Goal: Navigation & Orientation: Understand site structure

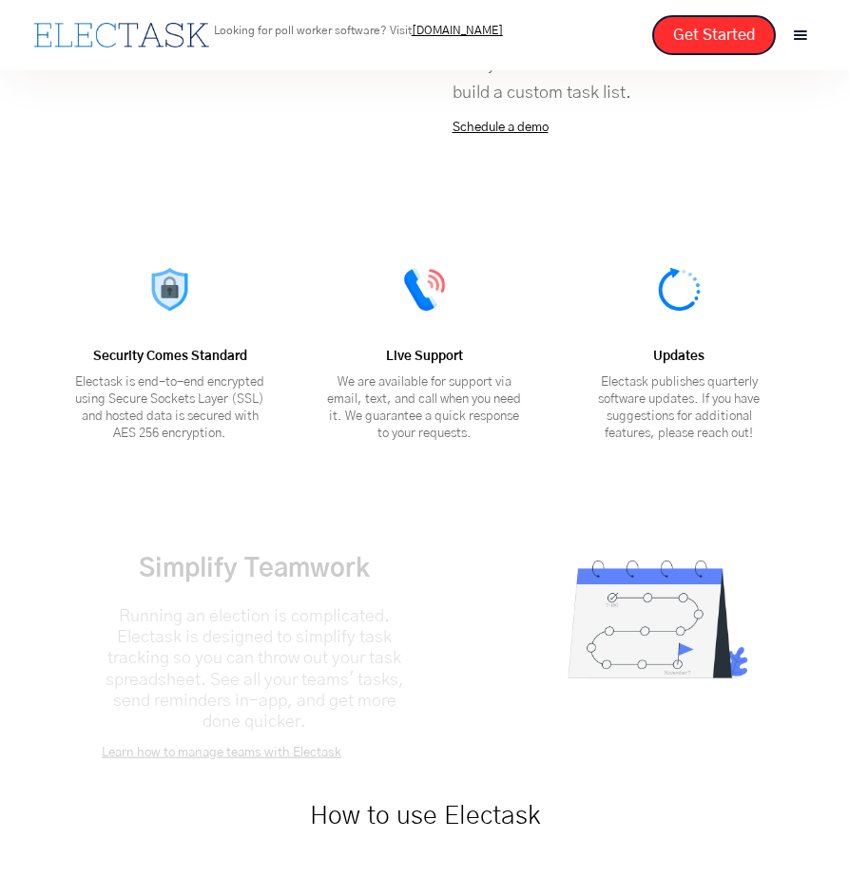
scroll to position [4769, 0]
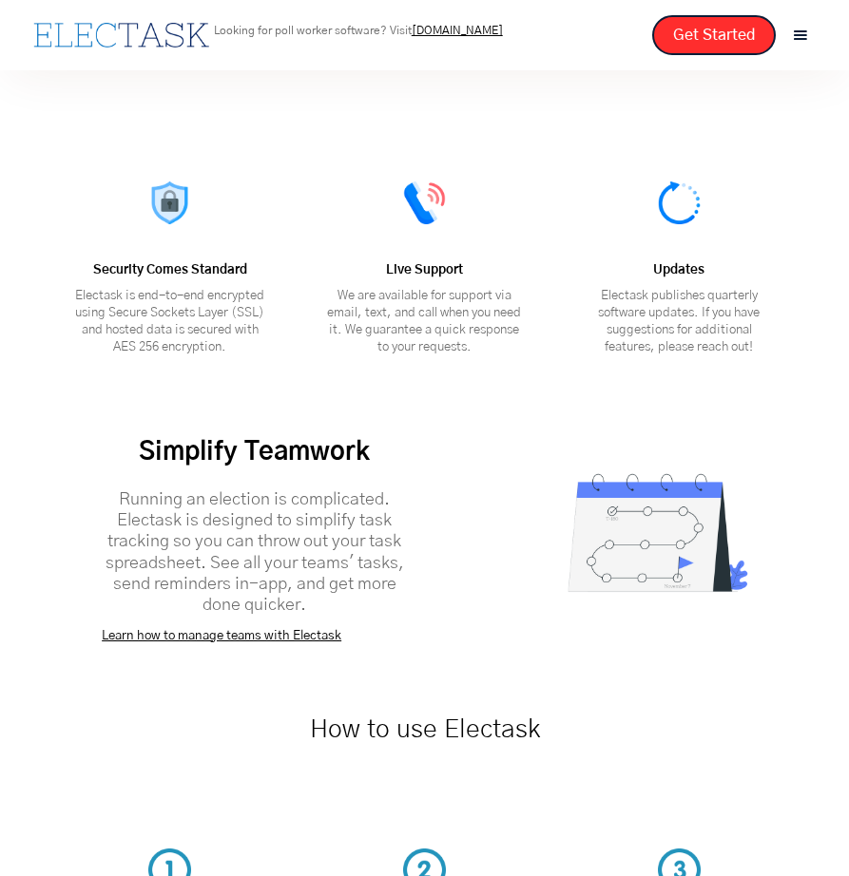
click at [801, 39] on div "menu" at bounding box center [800, 35] width 21 height 21
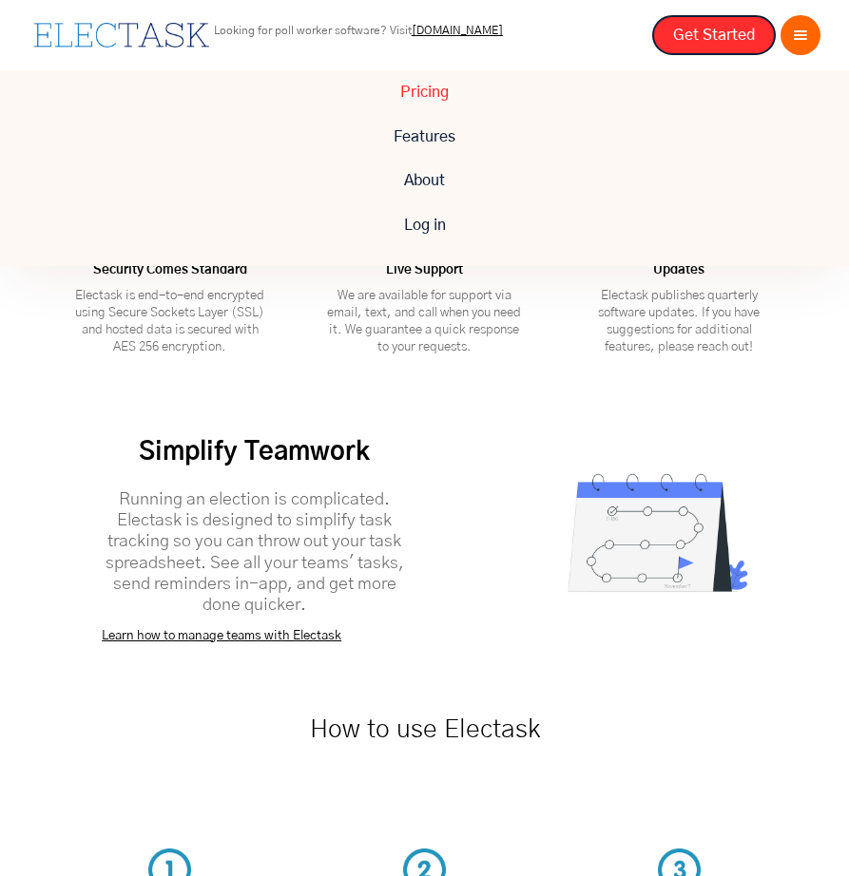
click at [455, 88] on link "Pricing" at bounding box center [424, 92] width 849 height 44
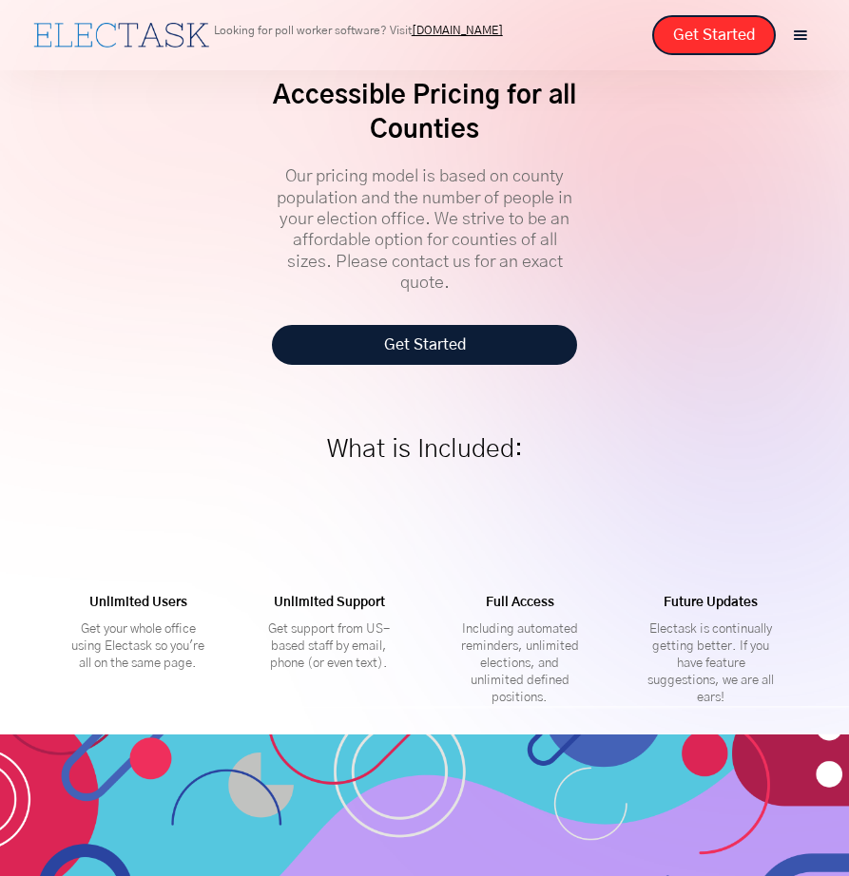
click at [400, 344] on link "Get Started" at bounding box center [424, 345] width 305 height 40
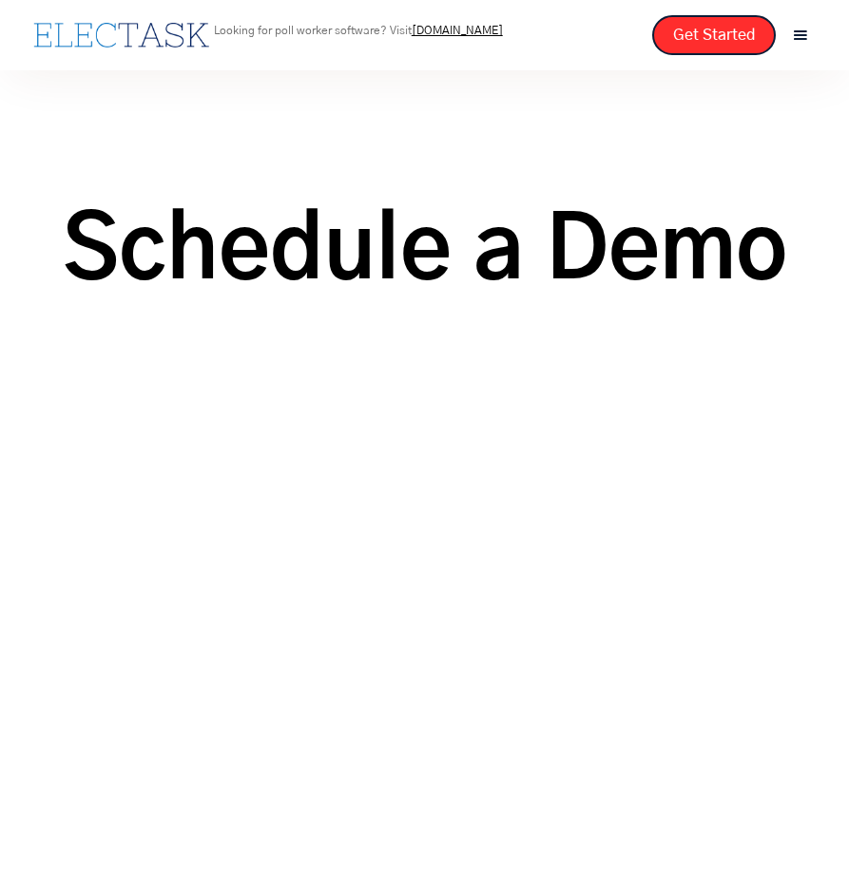
click at [798, 42] on div "menu" at bounding box center [800, 35] width 21 height 21
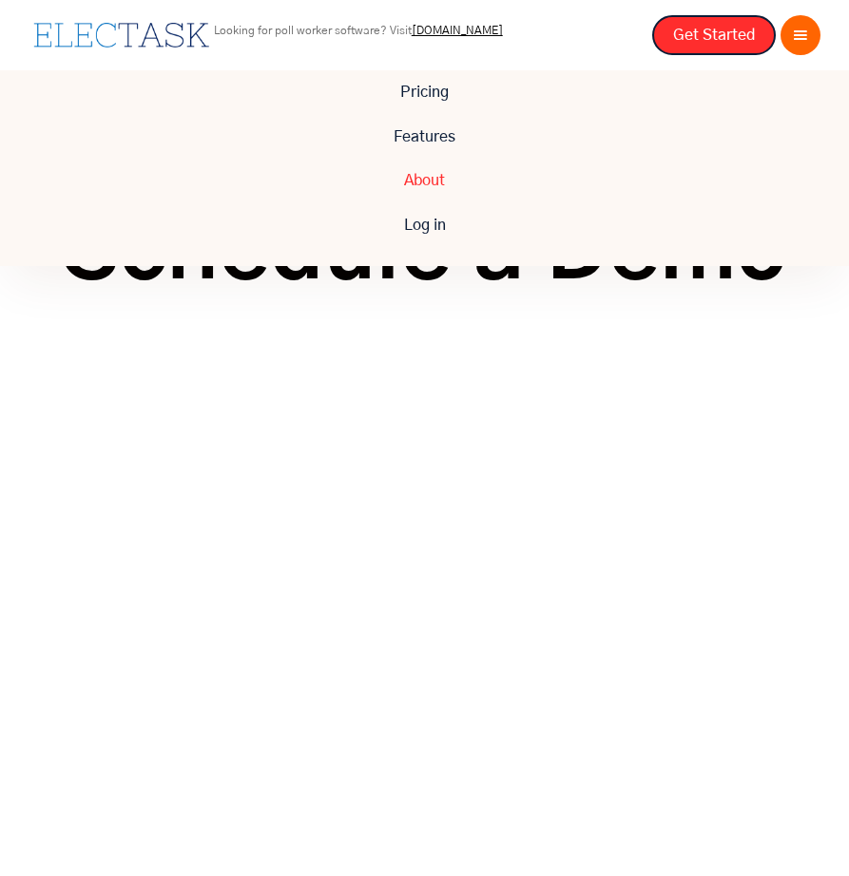
click at [425, 182] on link "About" at bounding box center [424, 181] width 849 height 44
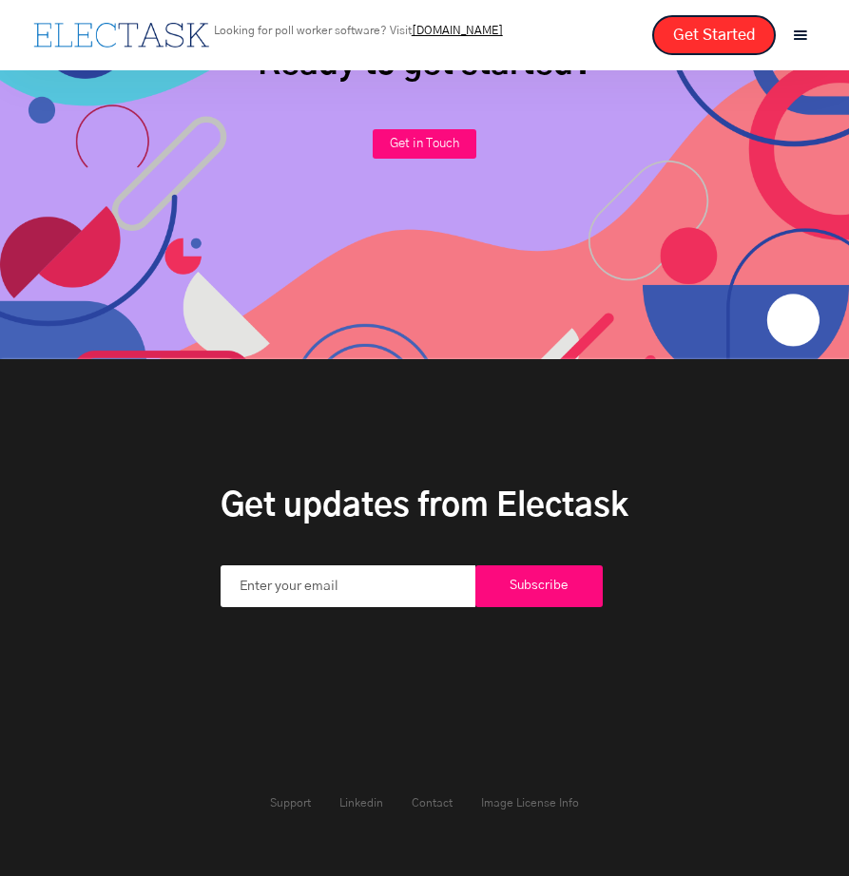
scroll to position [2225, 0]
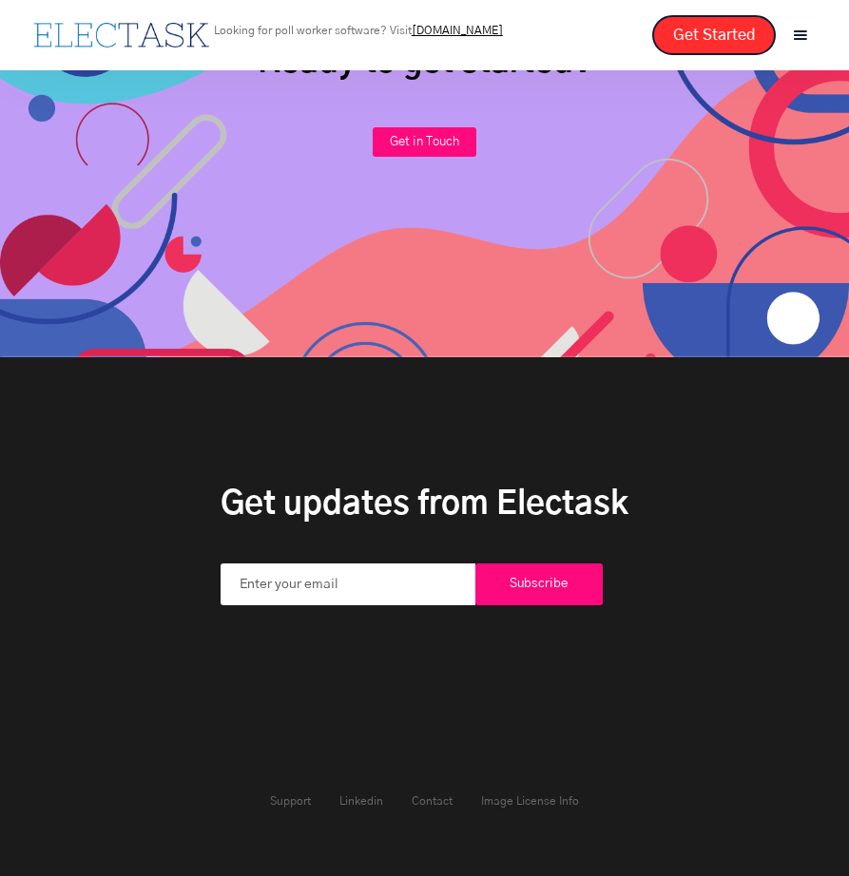
click at [803, 35] on div "menu" at bounding box center [800, 35] width 21 height 21
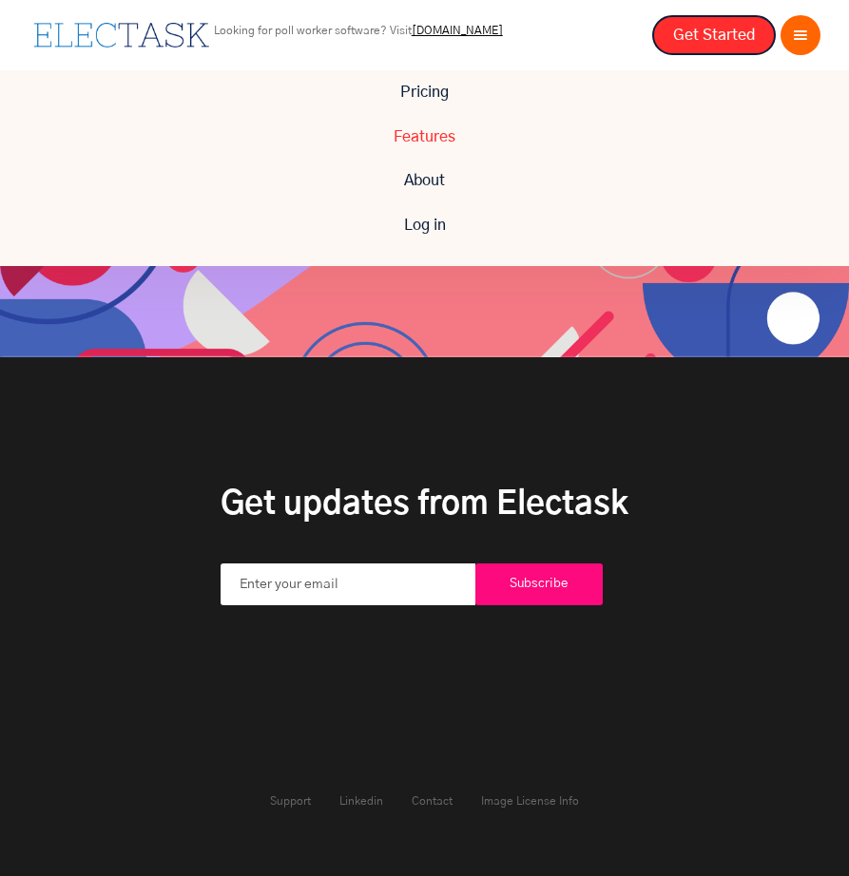
click at [483, 134] on link "Features" at bounding box center [424, 137] width 849 height 44
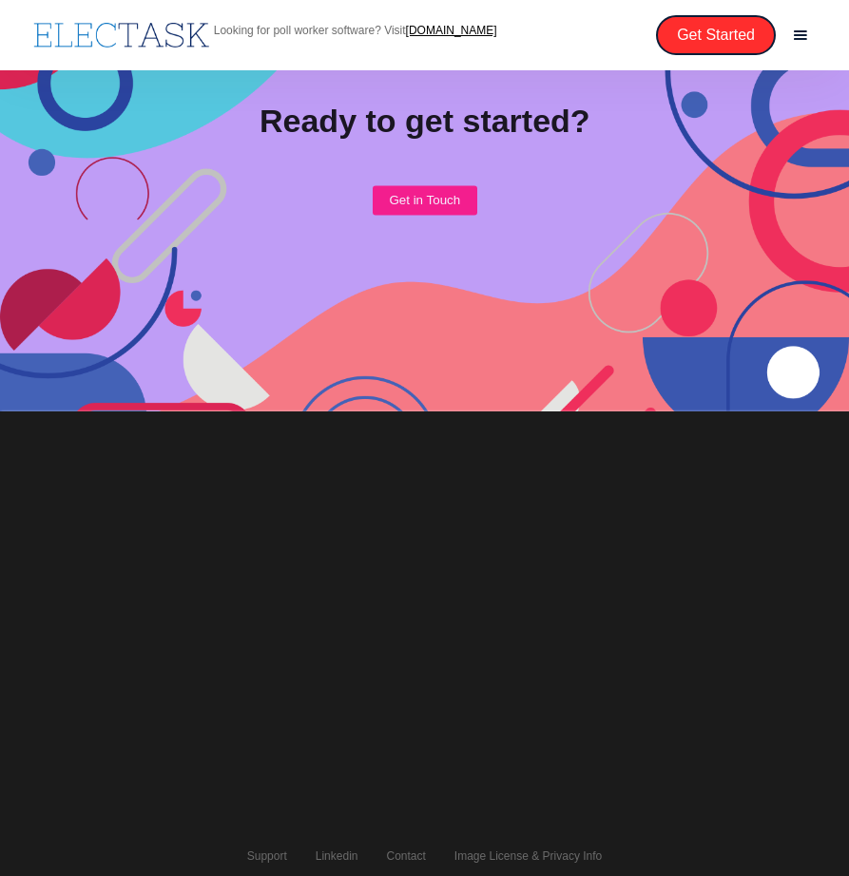
scroll to position [3057, 0]
